Goal: Task Accomplishment & Management: Use online tool/utility

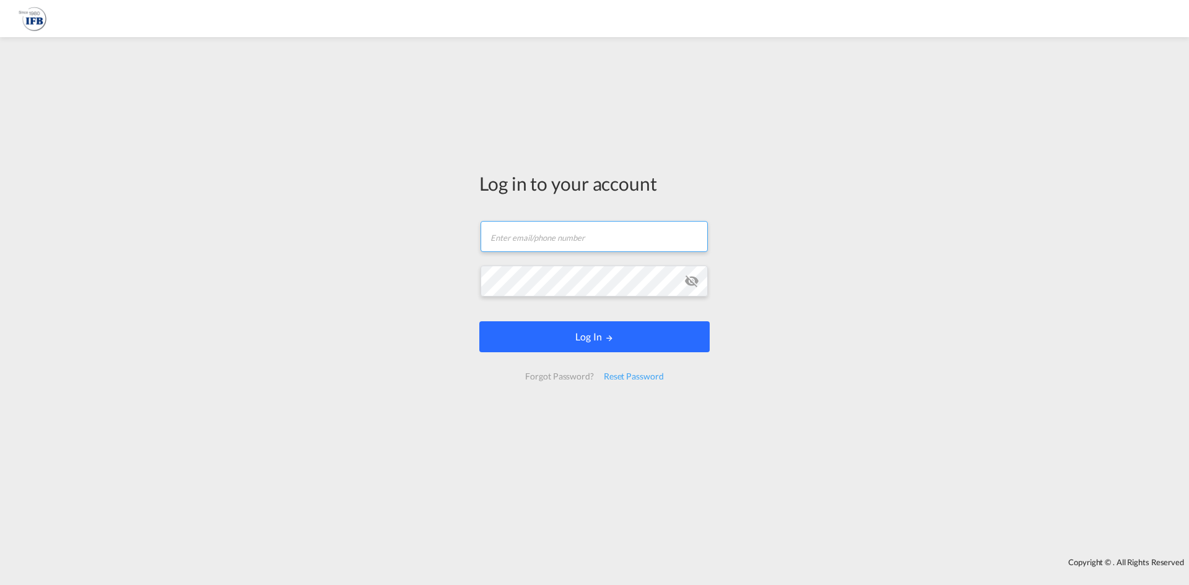
type input "[PERSON_NAME][EMAIL_ADDRESS][PERSON_NAME][DOMAIN_NAME]"
click at [539, 340] on button "Log In" at bounding box center [594, 336] width 230 height 31
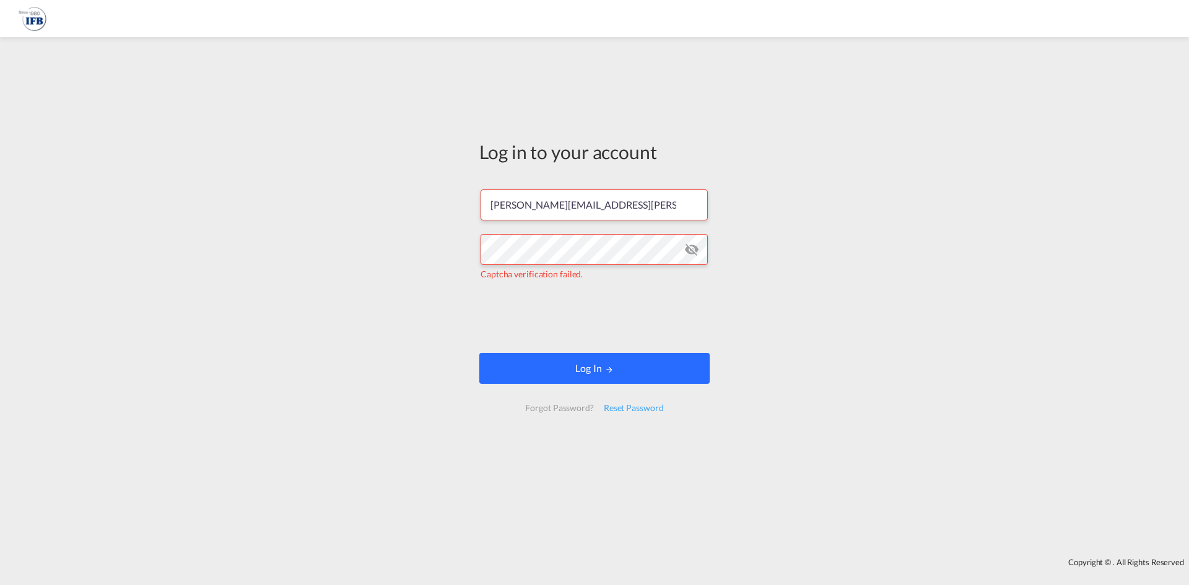
click at [536, 358] on button "Log In" at bounding box center [594, 368] width 230 height 31
